Goal: Information Seeking & Learning: Understand process/instructions

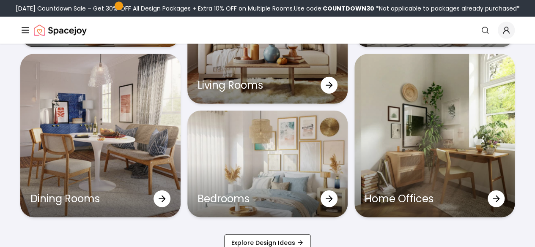
scroll to position [2621, 0]
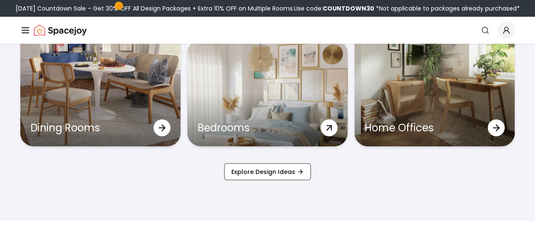
click at [332, 136] on icon at bounding box center [328, 127] width 15 height 15
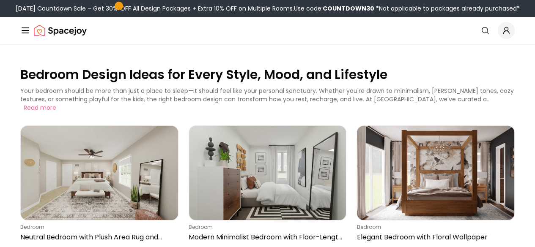
click at [0, 0] on link "AI Design" at bounding box center [0, 0] width 0 height 0
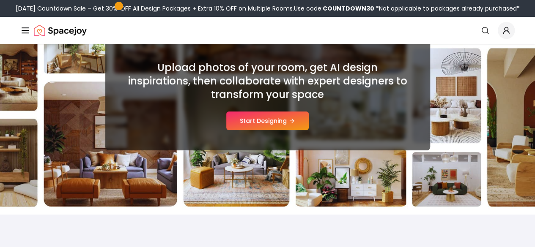
scroll to position [127, 0]
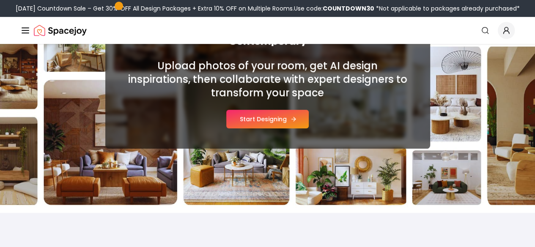
click at [292, 124] on button "Start Designing" at bounding box center [267, 119] width 82 height 19
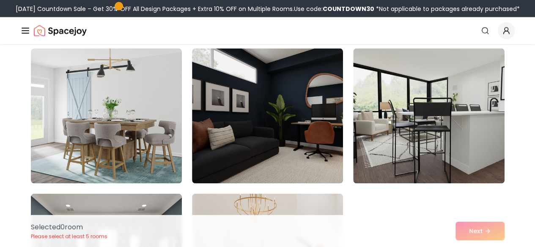
scroll to position [845, 0]
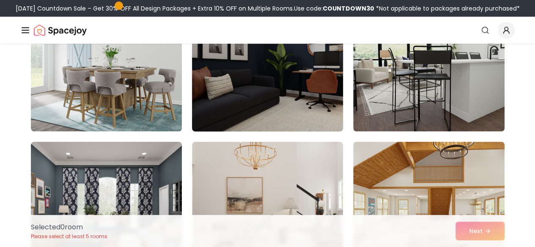
click at [288, 76] on img at bounding box center [267, 64] width 159 height 142
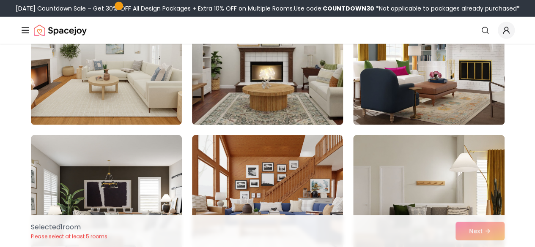
scroll to position [1184, 0]
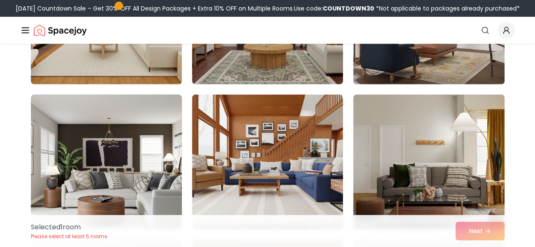
click at [150, 133] on img at bounding box center [106, 162] width 159 height 142
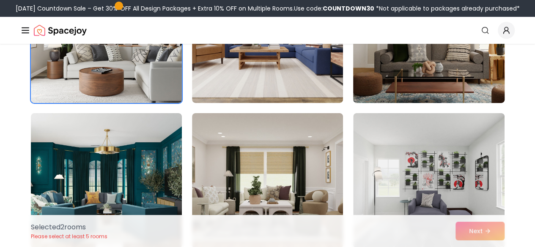
scroll to position [1395, 0]
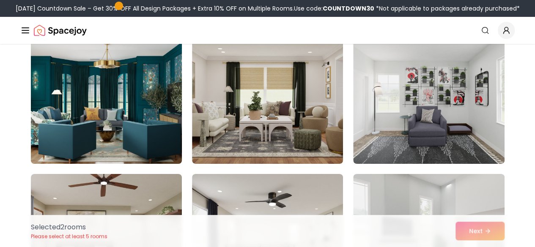
click at [138, 124] on img at bounding box center [106, 96] width 159 height 142
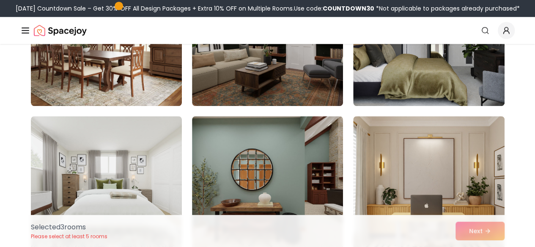
scroll to position [423, 0]
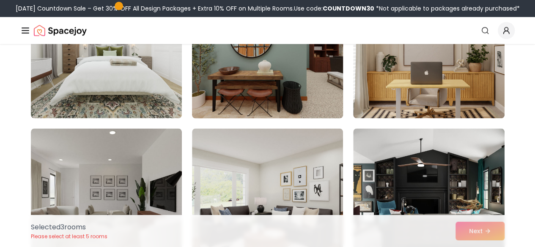
click at [303, 86] on img at bounding box center [267, 51] width 159 height 142
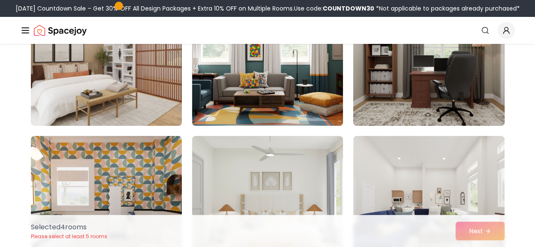
scroll to position [3255, 0]
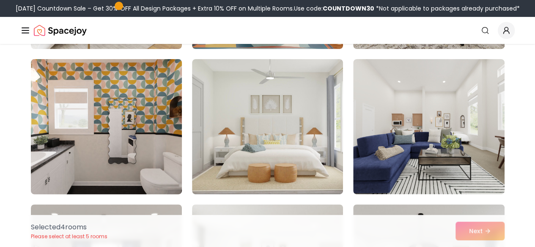
click at [153, 125] on img at bounding box center [106, 127] width 159 height 142
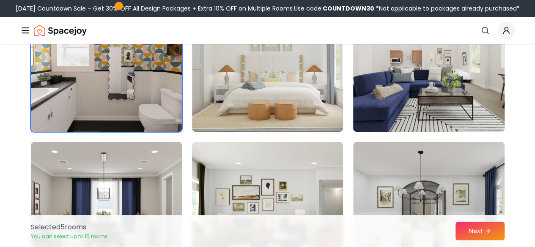
scroll to position [3382, 0]
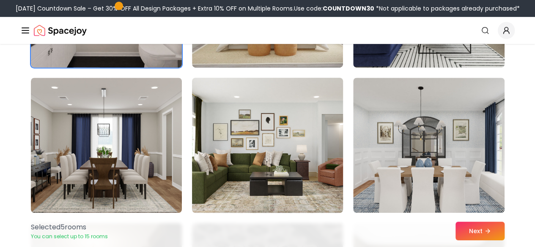
click at [280, 128] on img at bounding box center [267, 145] width 159 height 142
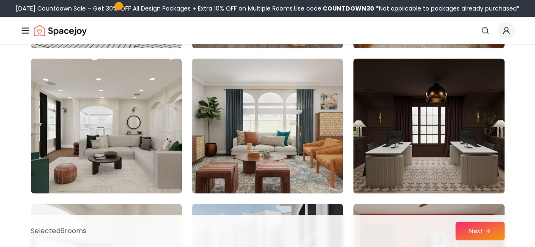
scroll to position [4016, 0]
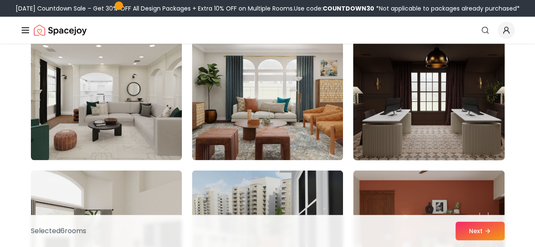
click at [425, 107] on img at bounding box center [428, 93] width 159 height 142
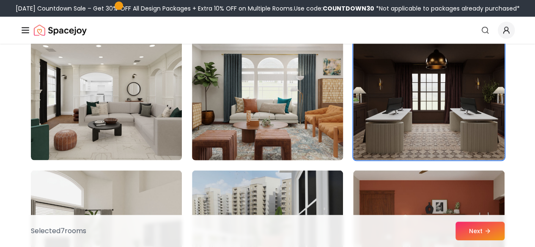
click at [266, 101] on img at bounding box center [267, 93] width 159 height 142
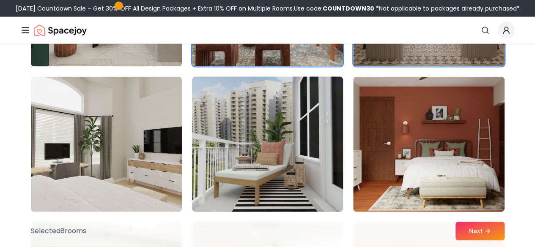
scroll to position [4143, 0]
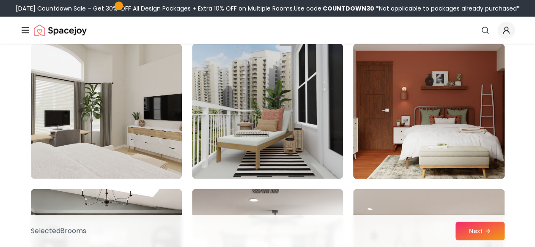
click at [408, 116] on img at bounding box center [428, 112] width 159 height 142
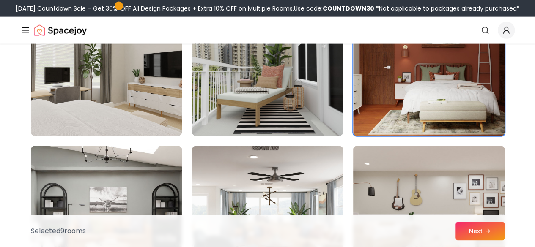
scroll to position [4227, 0]
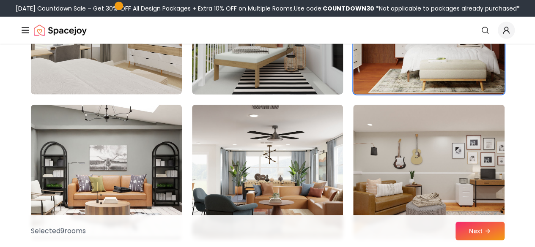
click at [302, 77] on img at bounding box center [267, 27] width 159 height 142
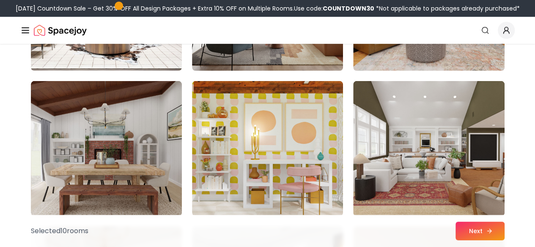
click at [461, 231] on button "Next" at bounding box center [479, 231] width 49 height 19
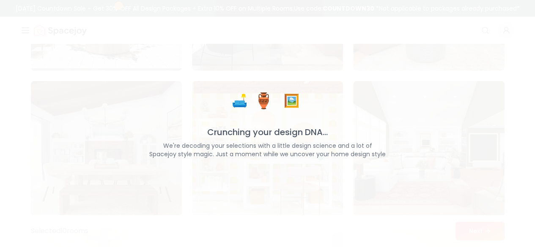
scroll to position [4396, 0]
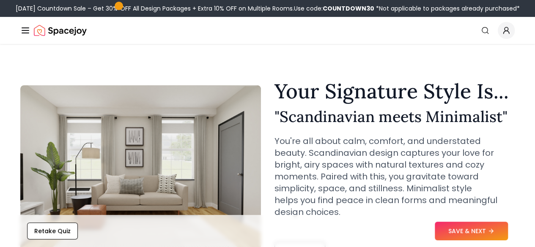
click at [34, 28] on img "Spacejoy" at bounding box center [60, 30] width 53 height 17
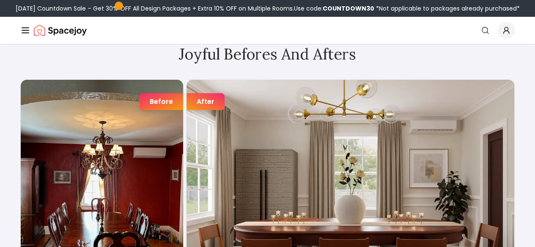
scroll to position [1268, 0]
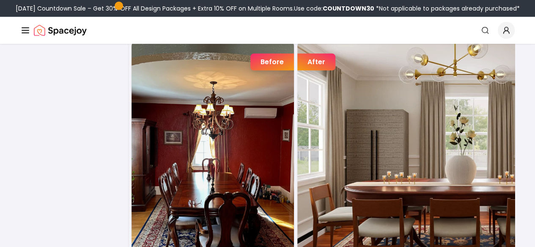
click at [297, 86] on div "After" at bounding box center [461, 148] width 328 height 217
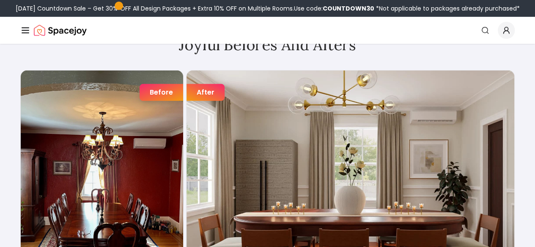
scroll to position [1184, 0]
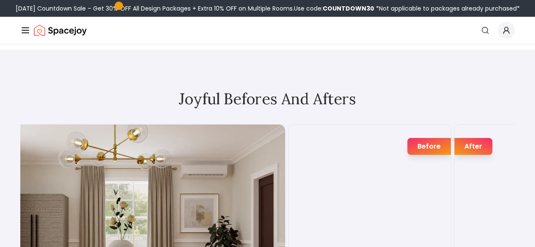
click at [111, 183] on img "3 / 7" at bounding box center [121, 233] width 328 height 216
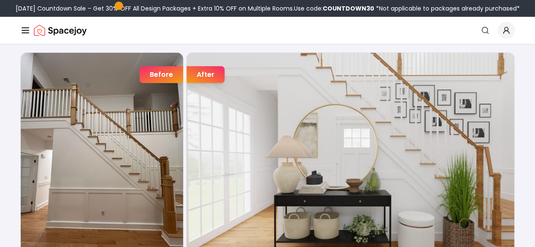
scroll to position [1268, 0]
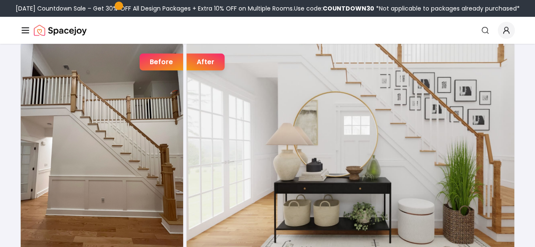
click at [186, 154] on img "4 / 7" at bounding box center [350, 148] width 328 height 216
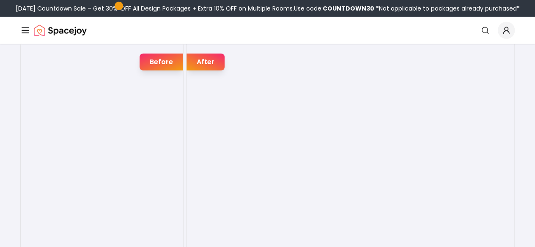
scroll to position [1310, 0]
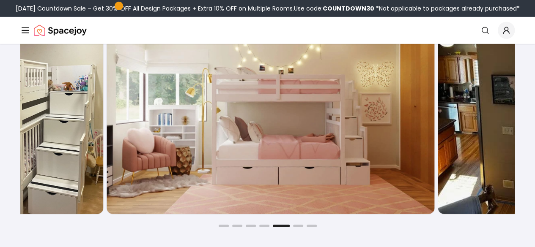
click at [245, 150] on img "5 / 7" at bounding box center [271, 106] width 328 height 216
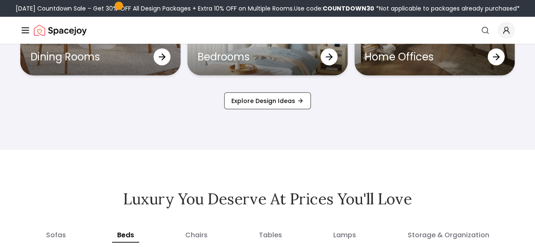
scroll to position [2705, 0]
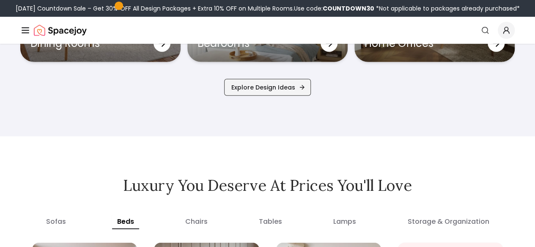
click at [275, 96] on link "Explore Design Ideas" at bounding box center [267, 87] width 87 height 17
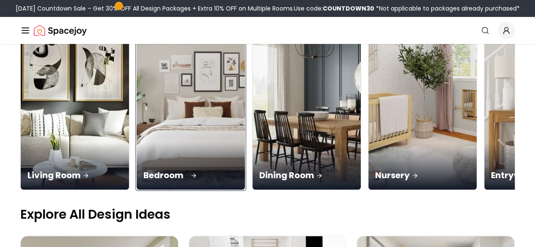
click at [137, 142] on div "Bedroom" at bounding box center [191, 165] width 108 height 47
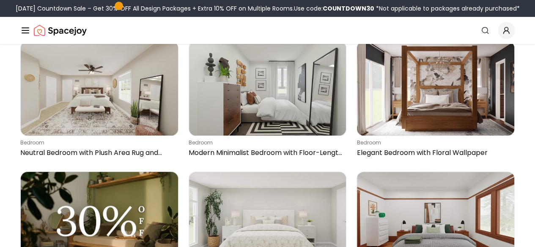
scroll to position [211, 0]
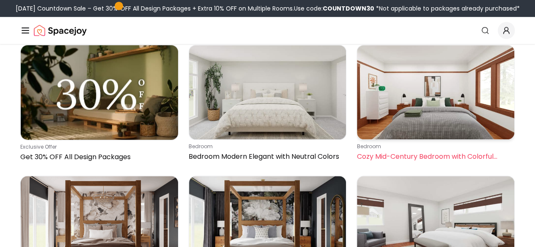
click at [431, 91] on img at bounding box center [435, 92] width 157 height 94
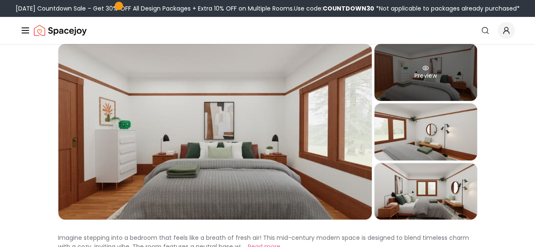
scroll to position [85, 0]
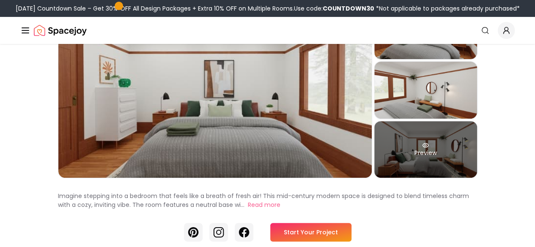
click at [459, 154] on div "Preview" at bounding box center [425, 149] width 103 height 57
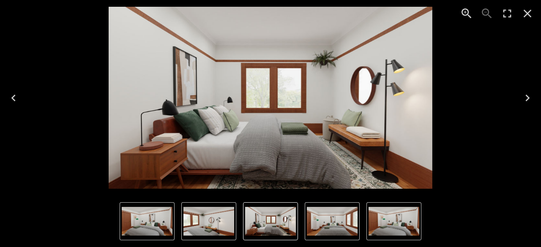
click at [525, 101] on icon "Next" at bounding box center [528, 98] width 14 height 14
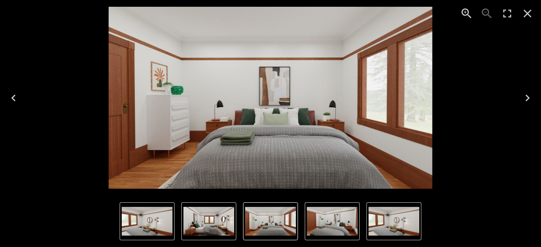
click at [525, 101] on icon "Next" at bounding box center [528, 98] width 14 height 14
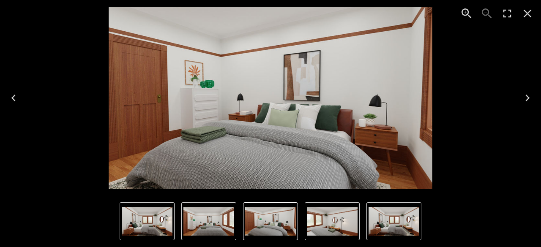
click at [530, 14] on icon "Close" at bounding box center [528, 14] width 14 height 14
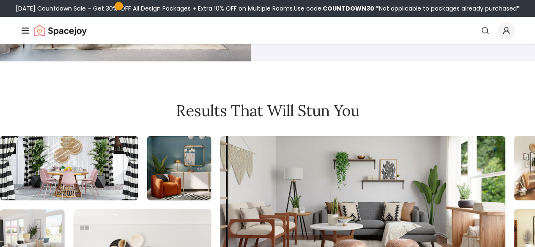
scroll to position [2258, 0]
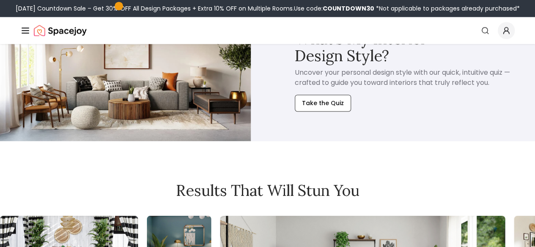
click at [0, 0] on link "Pricing" at bounding box center [0, 0] width 0 height 0
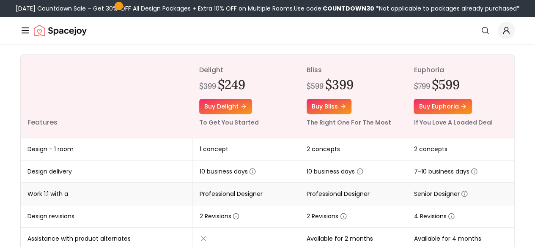
scroll to position [85, 0]
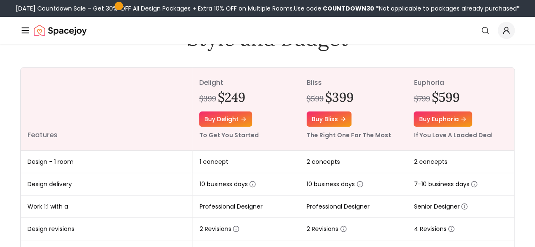
click at [0, 0] on button "Design Portfolio" at bounding box center [0, 0] width 0 height 0
click at [0, 0] on icon "Main" at bounding box center [0, 0] width 0 height 0
click at [0, 0] on link "How It Works" at bounding box center [0, 0] width 0 height 0
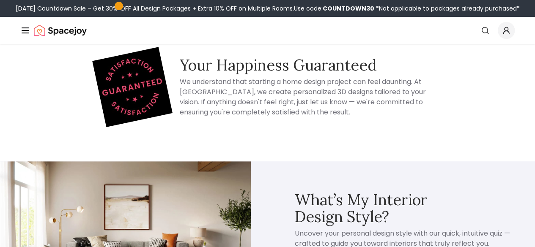
scroll to position [1775, 0]
